Goal: Task Accomplishment & Management: Manage account settings

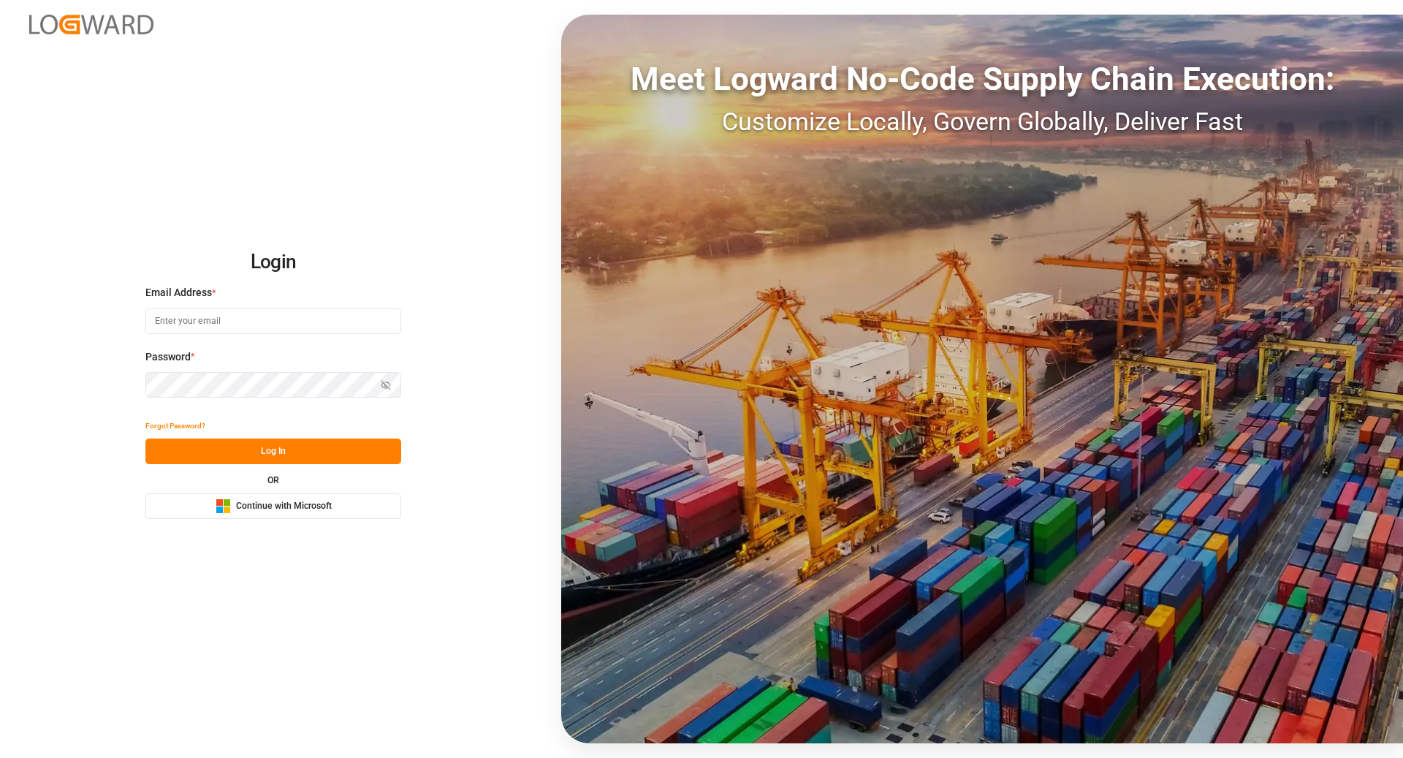
click at [321, 508] on span "Continue with Microsoft" at bounding box center [284, 506] width 96 height 13
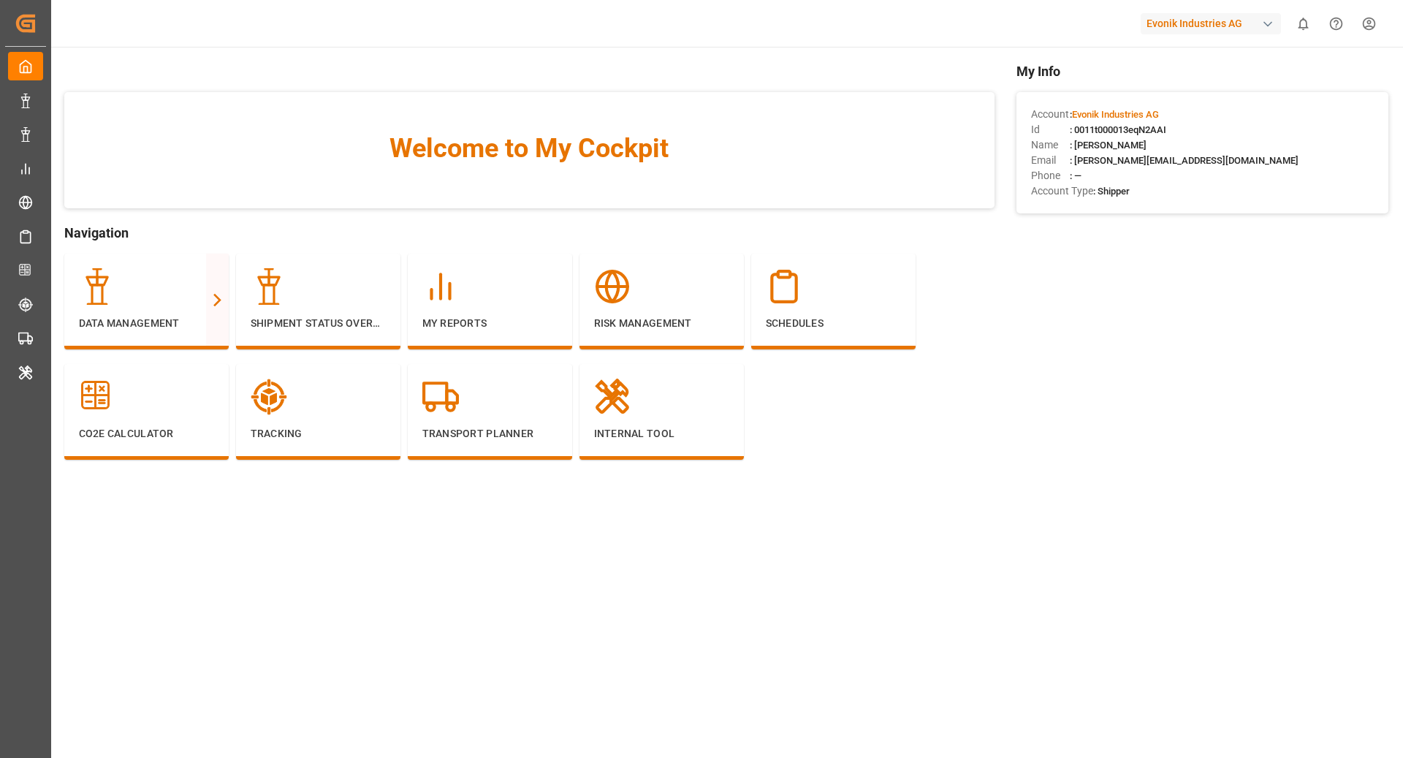
click at [1255, 9] on div "Evonik Industries AG 0 Notifications Only show unread All Watching Mark all cat…" at bounding box center [722, 23] width 1362 height 47
click at [1228, 20] on div "Evonik Industries AG" at bounding box center [1211, 23] width 140 height 21
type input "compo"
click at [1184, 99] on span "Compo Expert" at bounding box center [1166, 97] width 65 height 15
